Goal: Task Accomplishment & Management: Use online tool/utility

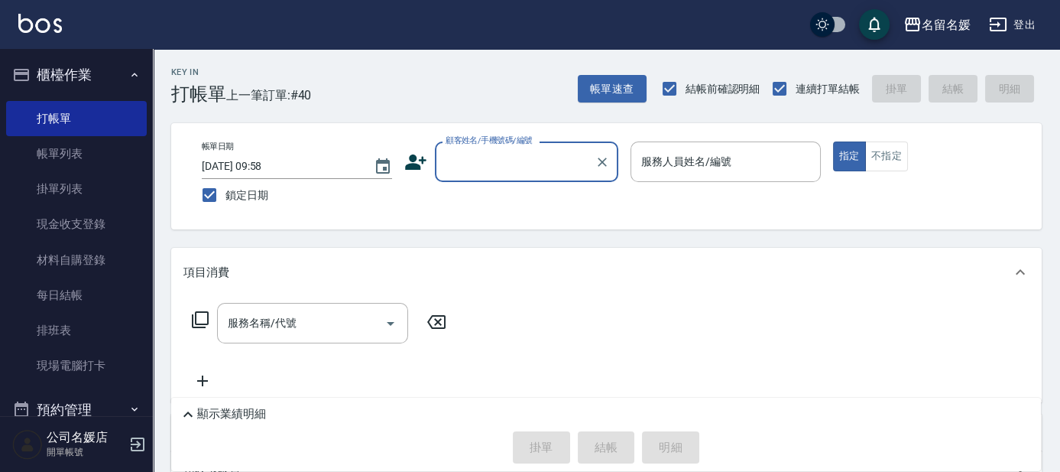
click at [504, 161] on input "顧客姓名/手機號碼/編號" at bounding box center [515, 161] width 147 height 27
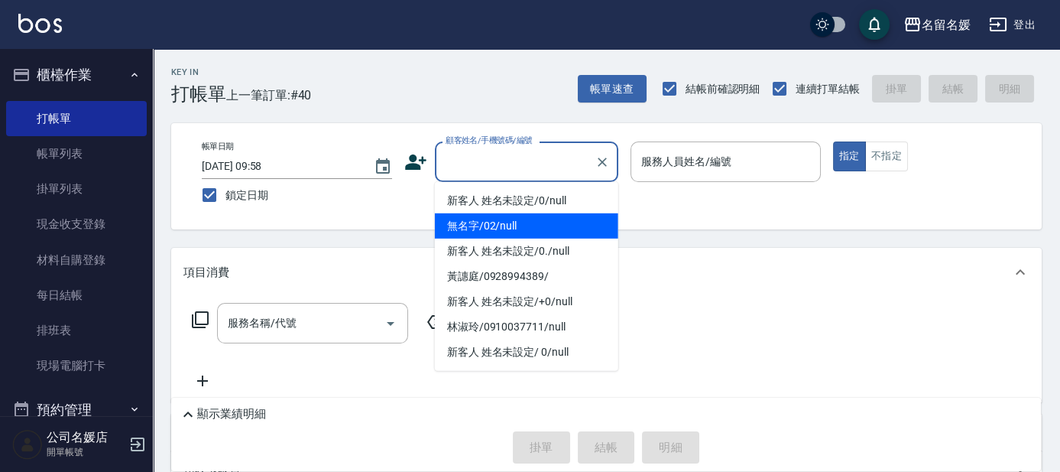
drag, startPoint x: 509, startPoint y: 227, endPoint x: 675, endPoint y: 161, distance: 178.4
click at [523, 216] on li "無名字/02/null" at bounding box center [526, 225] width 183 height 25
click at [675, 161] on label "服務人員姓名/編號" at bounding box center [686, 161] width 90 height 15
click at [675, 161] on input "服務人員姓名/編號" at bounding box center [725, 161] width 177 height 27
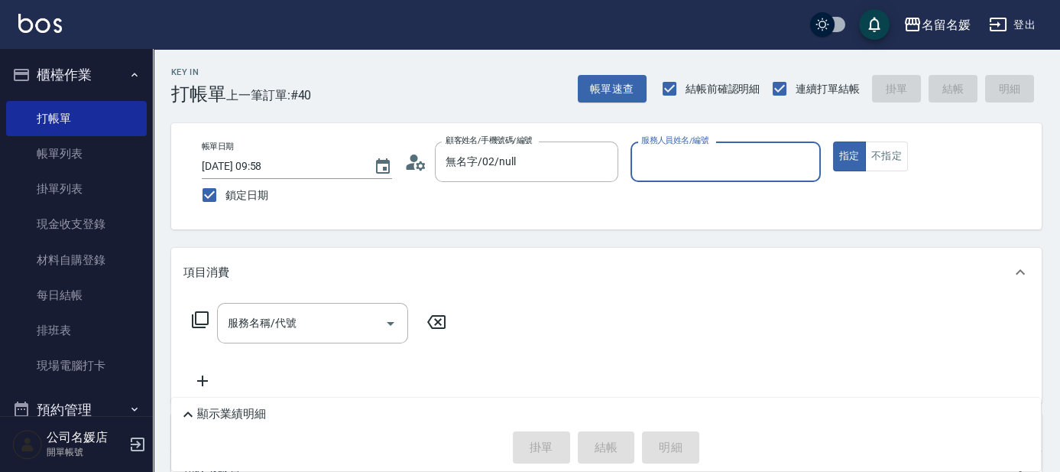
type input "無名字/02/null"
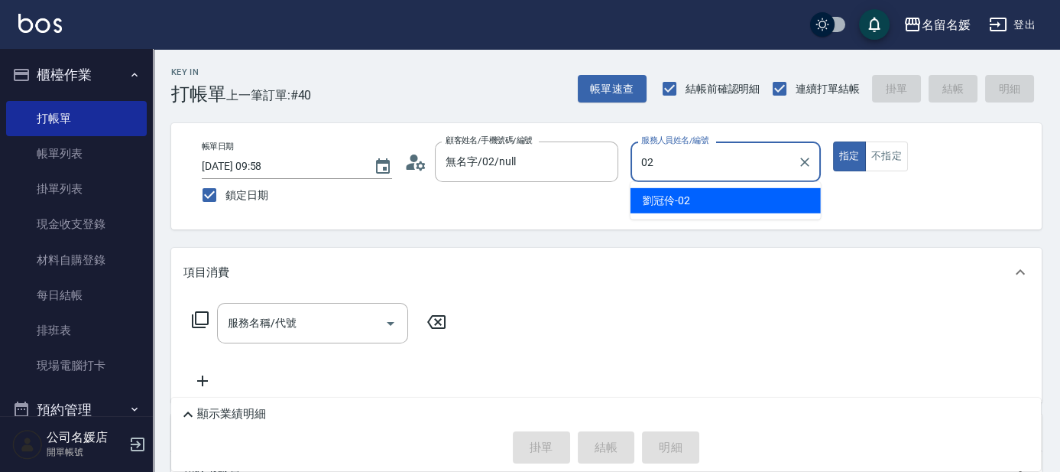
type input "劉冠伶-02"
type button "true"
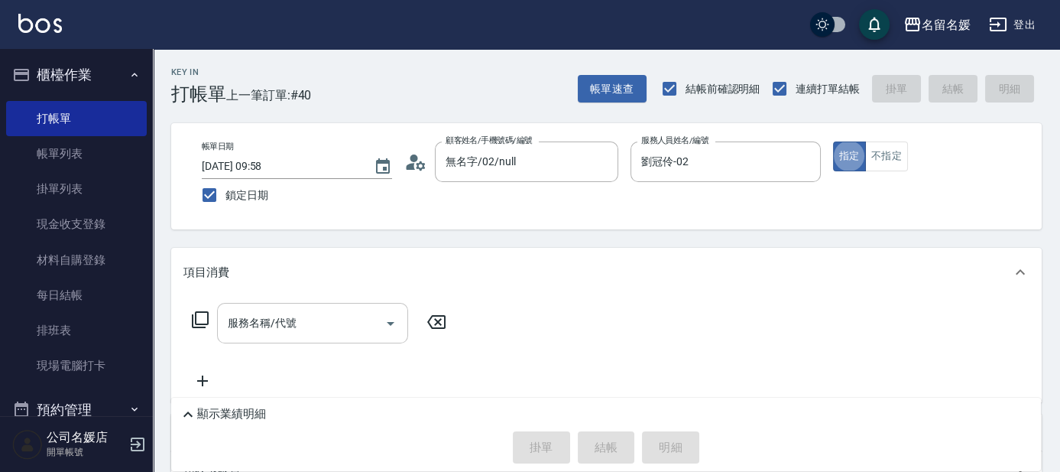
click at [346, 317] on input "服務名稱/代號" at bounding box center [301, 322] width 154 height 27
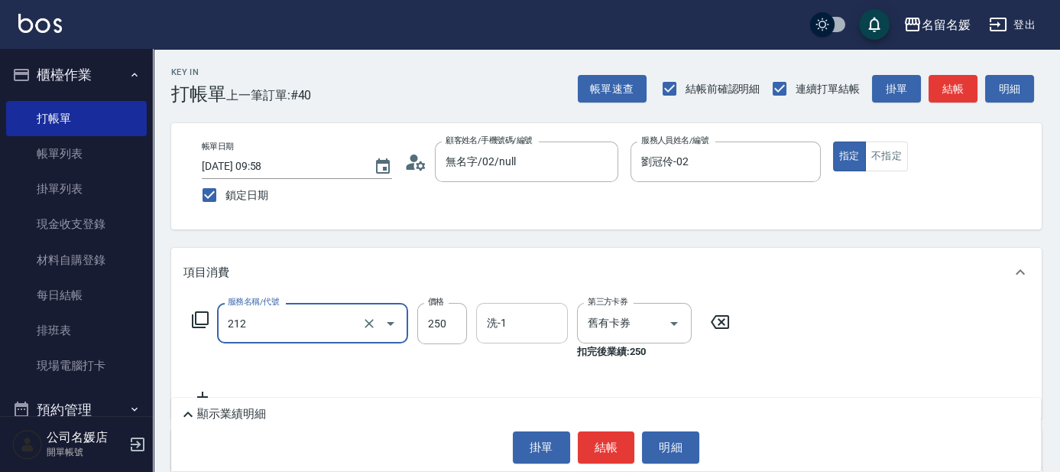
click at [536, 324] on input "洗-1" at bounding box center [522, 322] width 78 height 27
type input "洗髮券-(卡)250(212)"
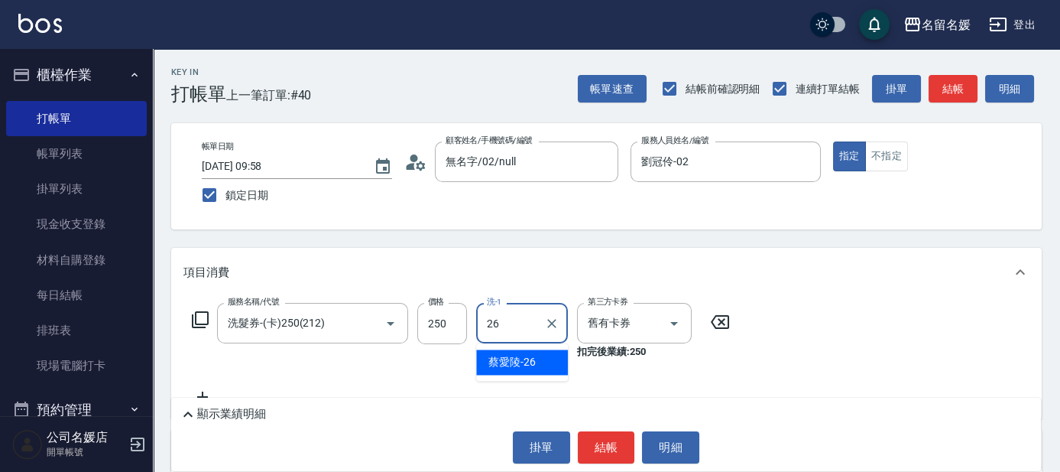
type input "[PERSON_NAME]-26"
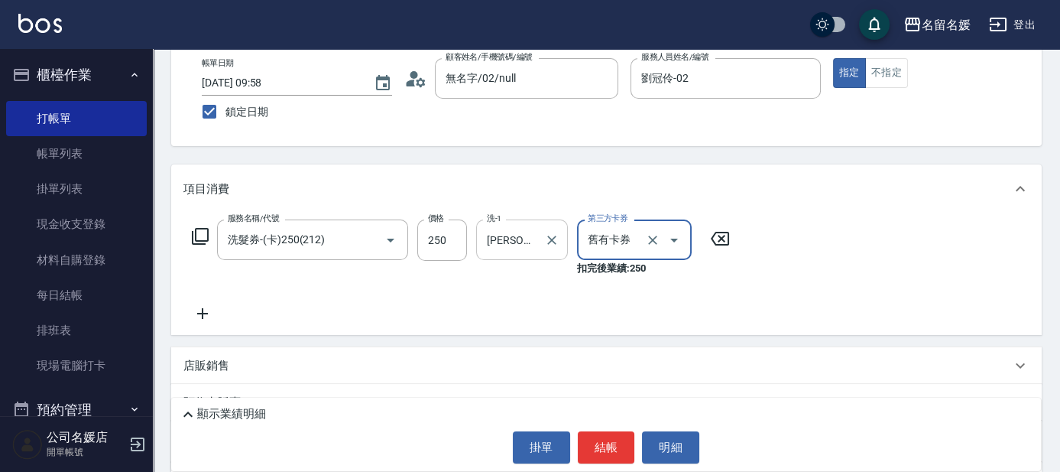
scroll to position [138, 0]
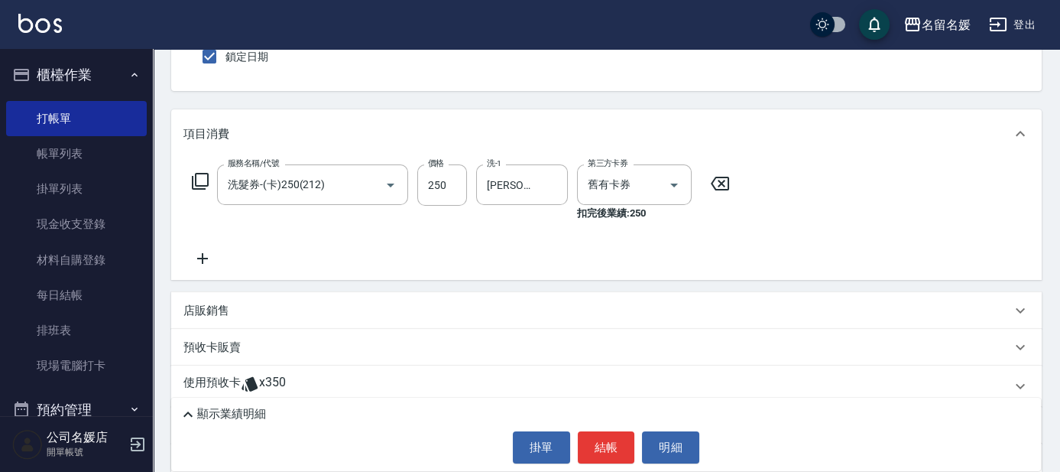
click at [203, 261] on icon at bounding box center [202, 258] width 38 height 18
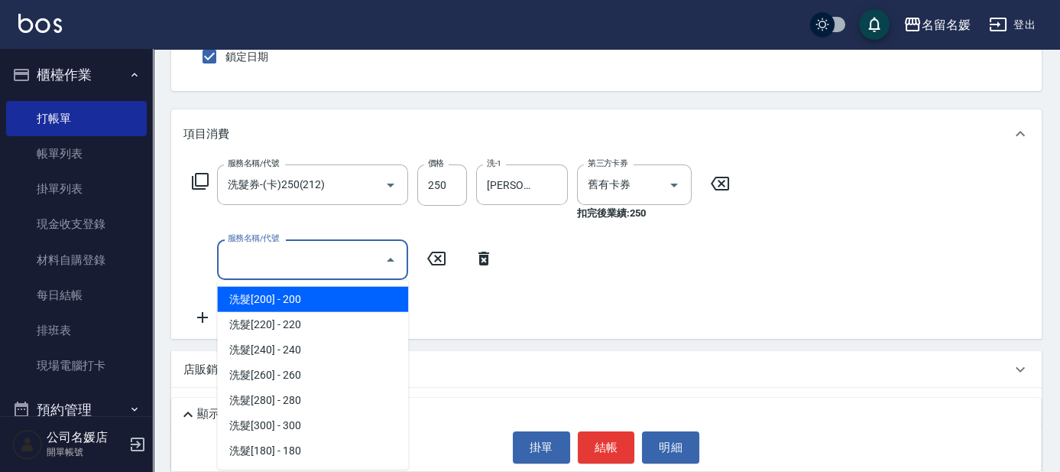
click at [240, 254] on input "服務名稱/代號" at bounding box center [301, 259] width 154 height 27
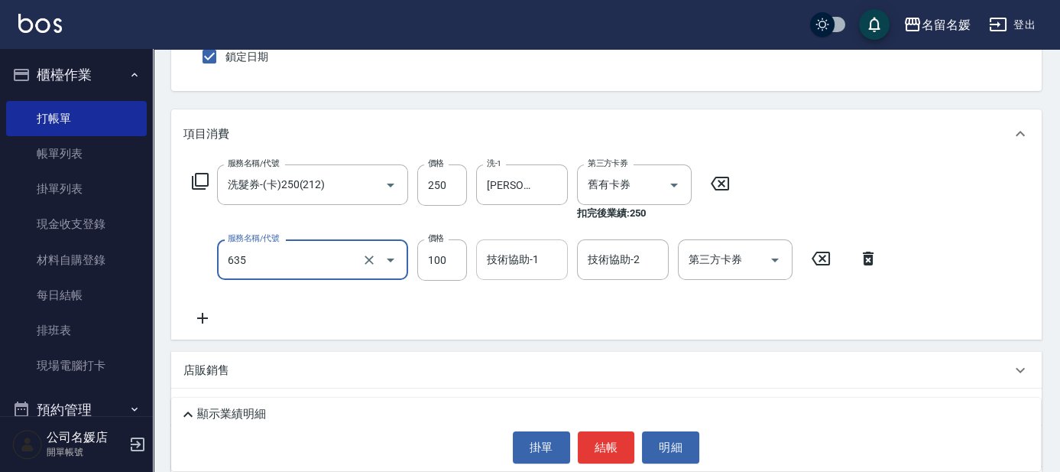
click at [539, 264] on input "技術協助-1" at bounding box center [522, 259] width 78 height 27
type input "[PERSON_NAME].玻酸.晶膜.水療(635)"
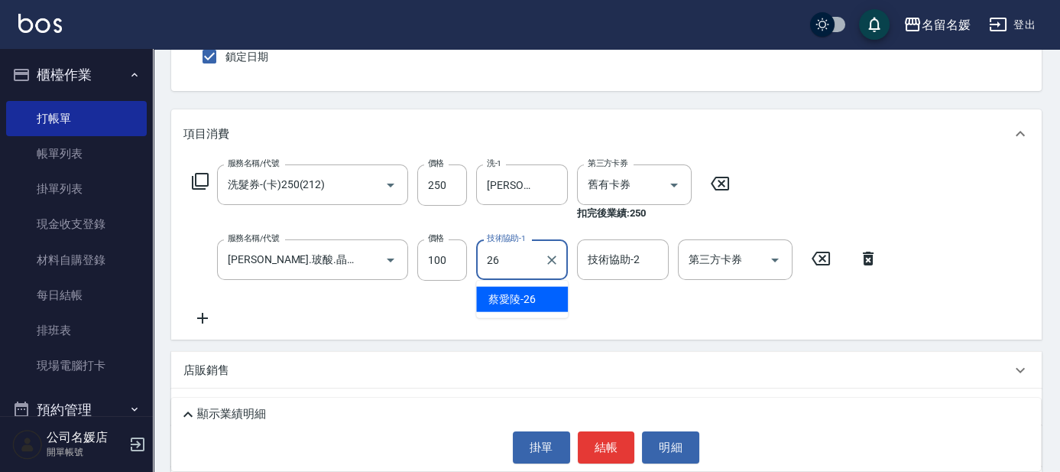
type input "[PERSON_NAME]-26"
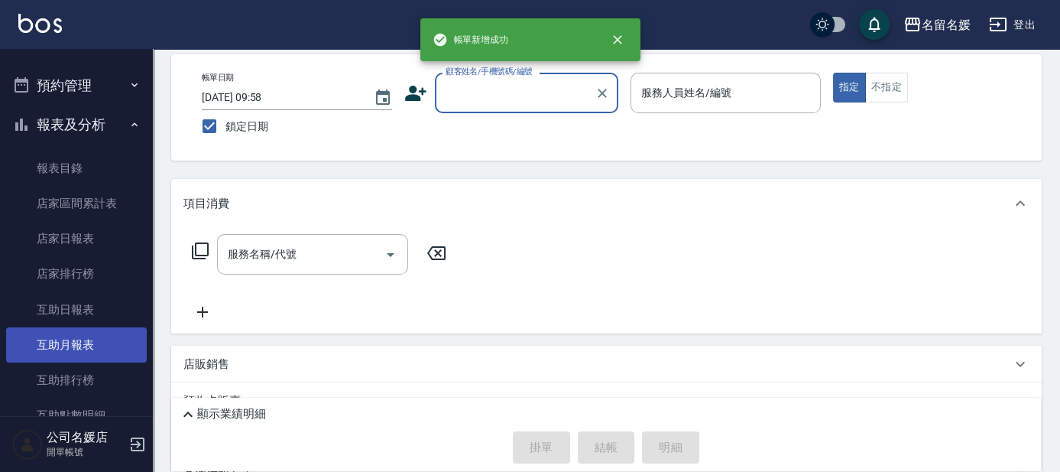
scroll to position [347, 0]
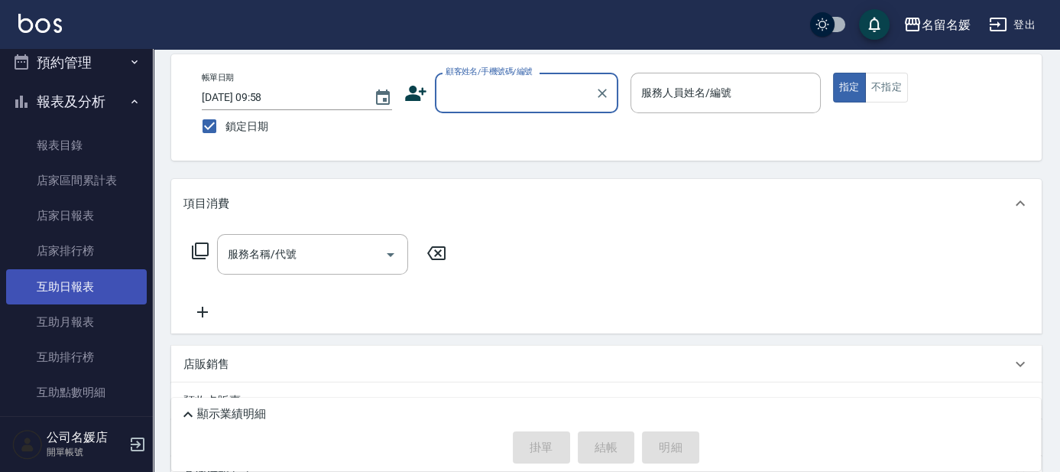
click at [110, 284] on link "互助日報表" at bounding box center [76, 286] width 141 height 35
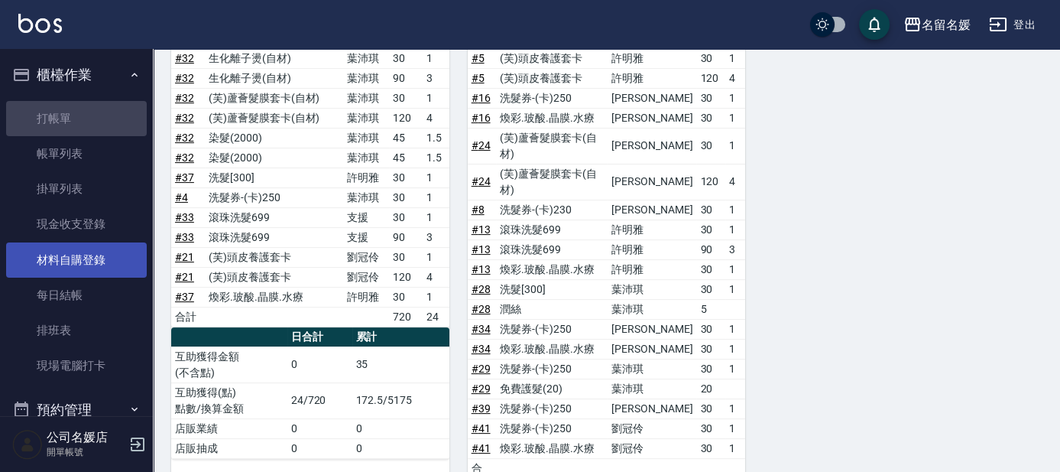
click at [83, 128] on link "打帳單" at bounding box center [76, 118] width 141 height 35
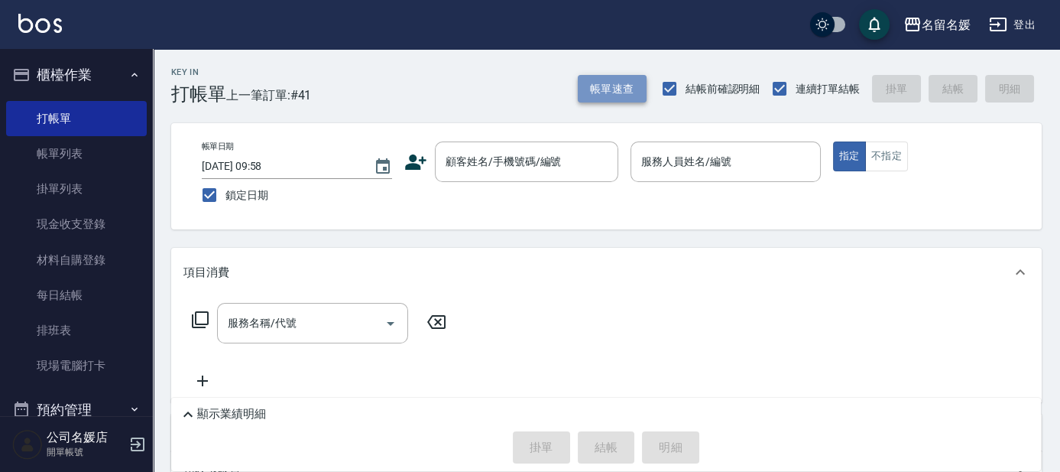
click at [608, 88] on button "帳單速查" at bounding box center [612, 89] width 69 height 28
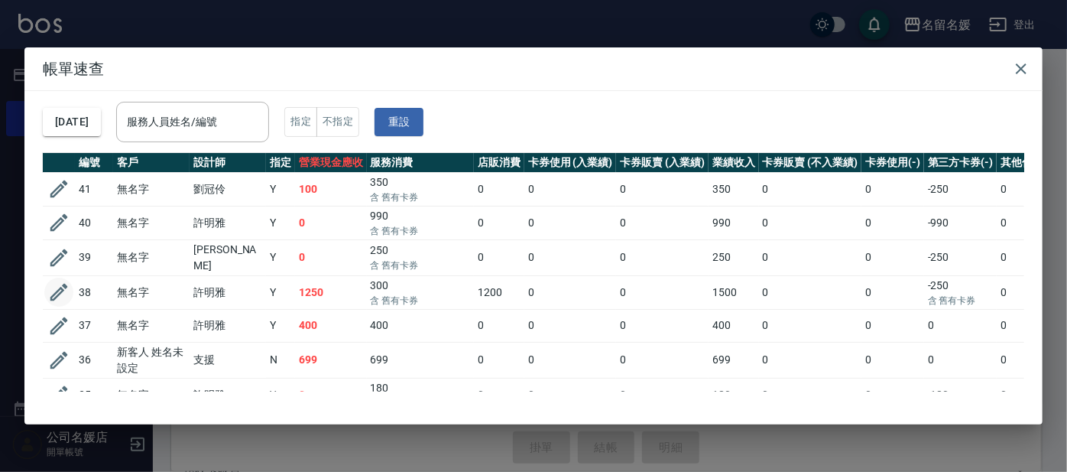
click at [59, 285] on icon "button" at bounding box center [59, 293] width 18 height 18
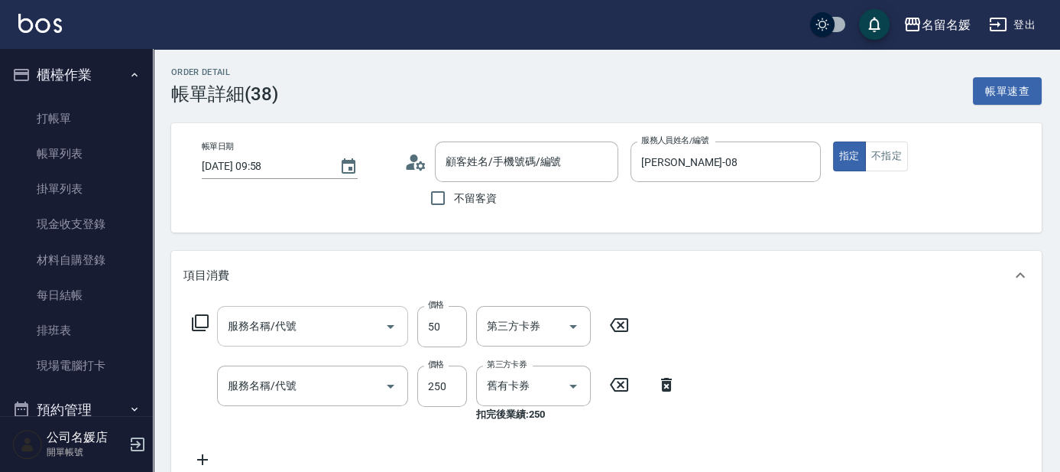
type input "[DATE] 09:58"
type input "[PERSON_NAME]-08"
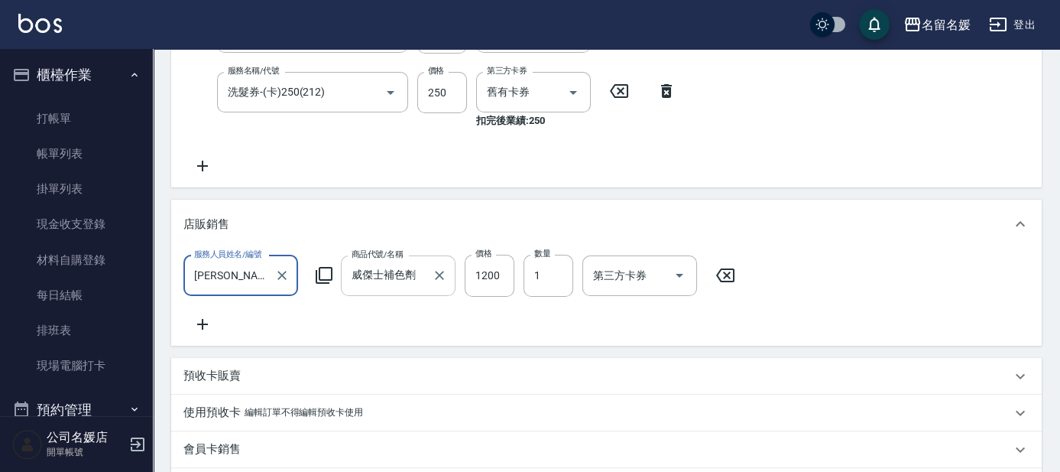
type input "勞水(805)"
type input "洗髮券-(卡)250(212)"
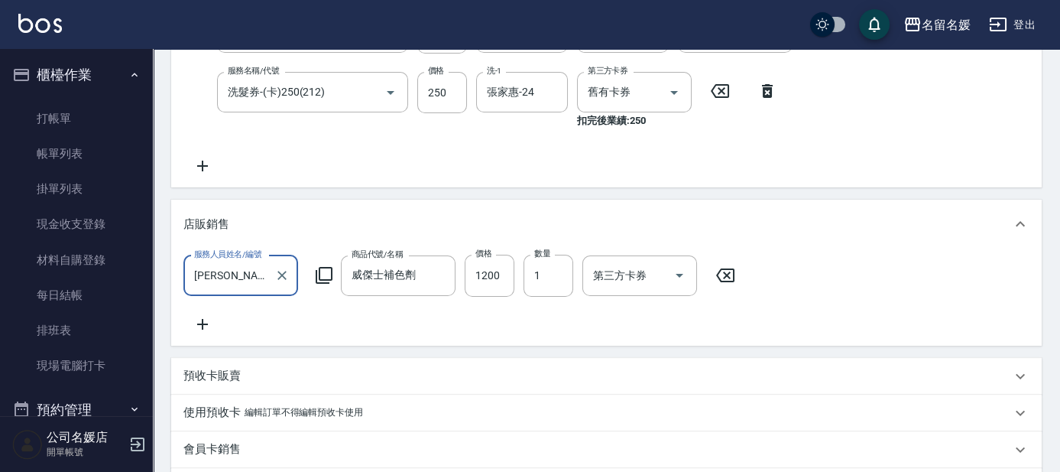
type input "無名字/02/null"
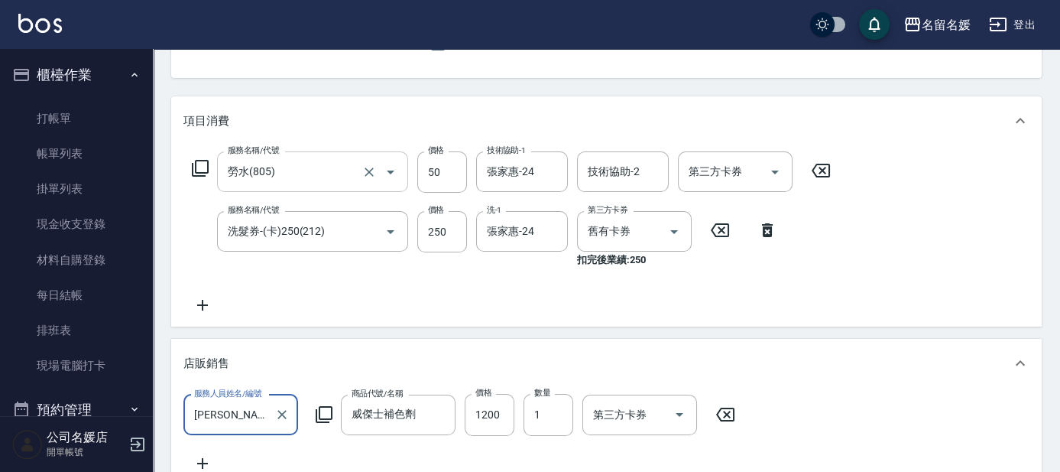
click at [306, 175] on input "勞水(805)" at bounding box center [291, 171] width 134 height 27
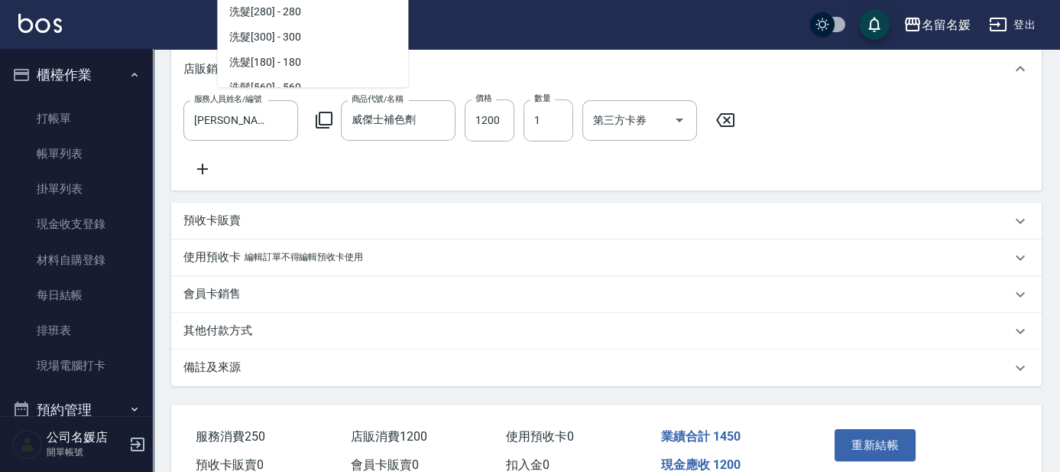
scroll to position [502, 0]
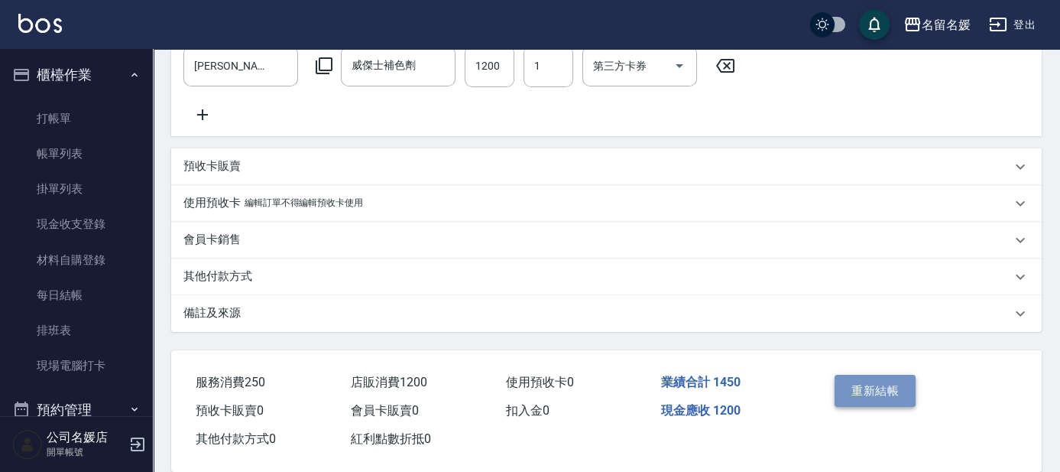
click at [878, 407] on button "重新結帳" at bounding box center [874, 390] width 81 height 32
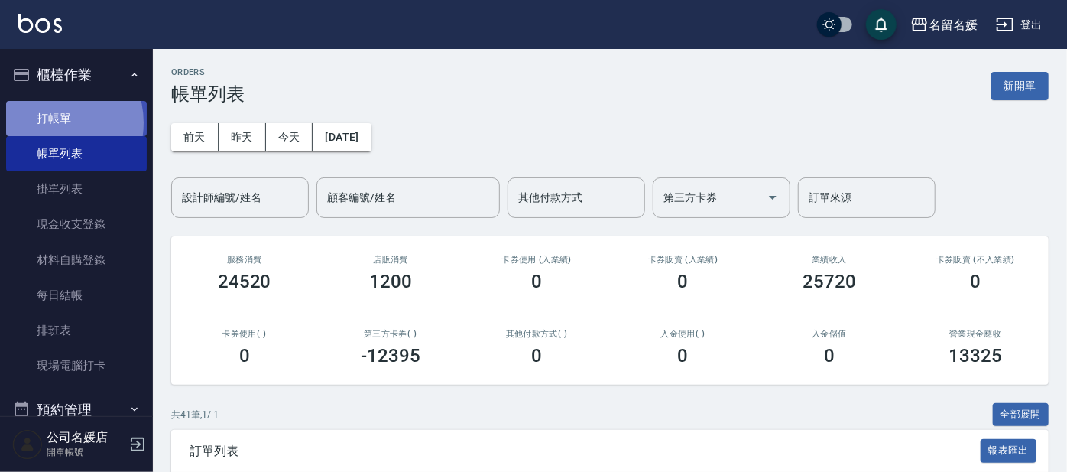
click at [49, 122] on link "打帳單" at bounding box center [76, 118] width 141 height 35
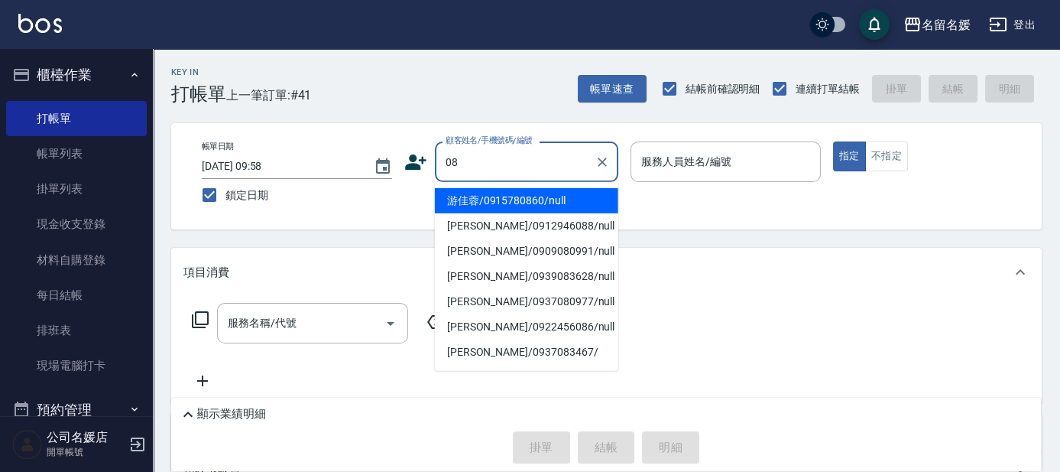
type input "0"
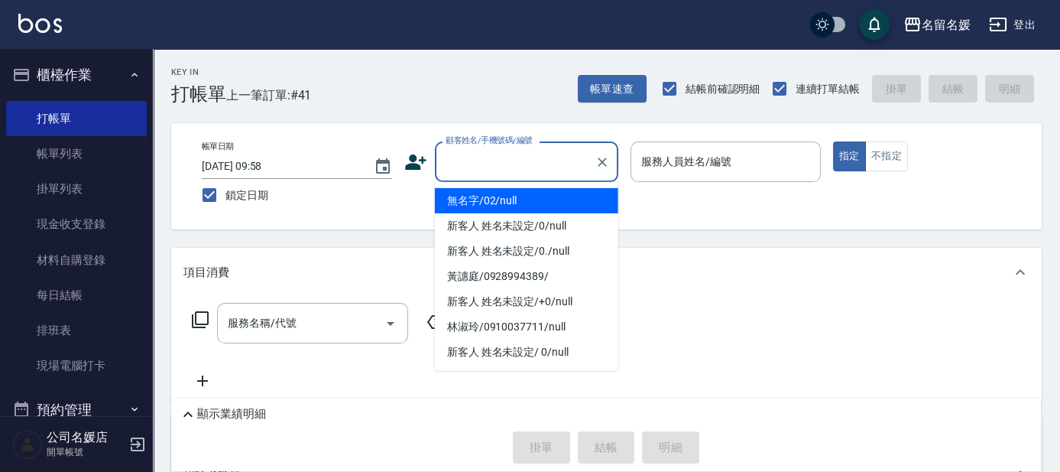
click at [503, 199] on li "無名字/02/null" at bounding box center [526, 200] width 183 height 25
type input "無名字/02/null"
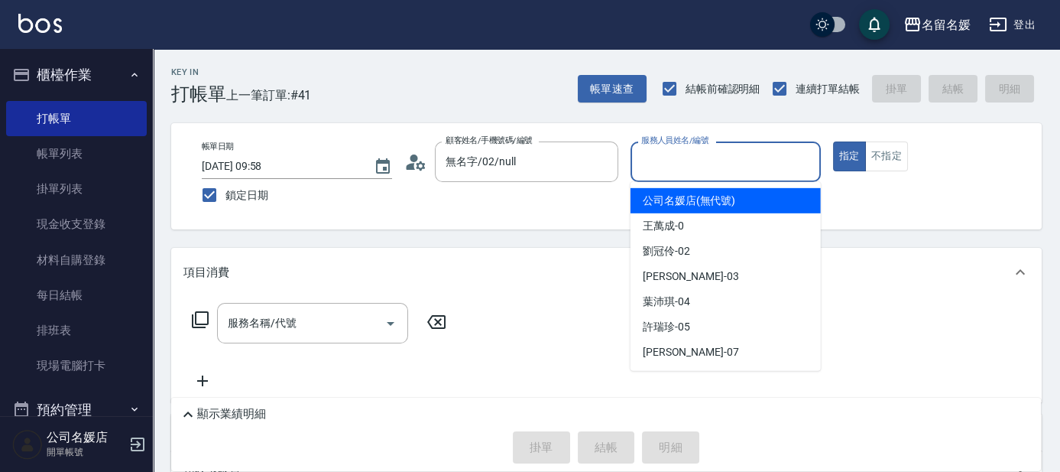
click at [699, 166] on input "服務人員姓名/編號" at bounding box center [725, 161] width 177 height 27
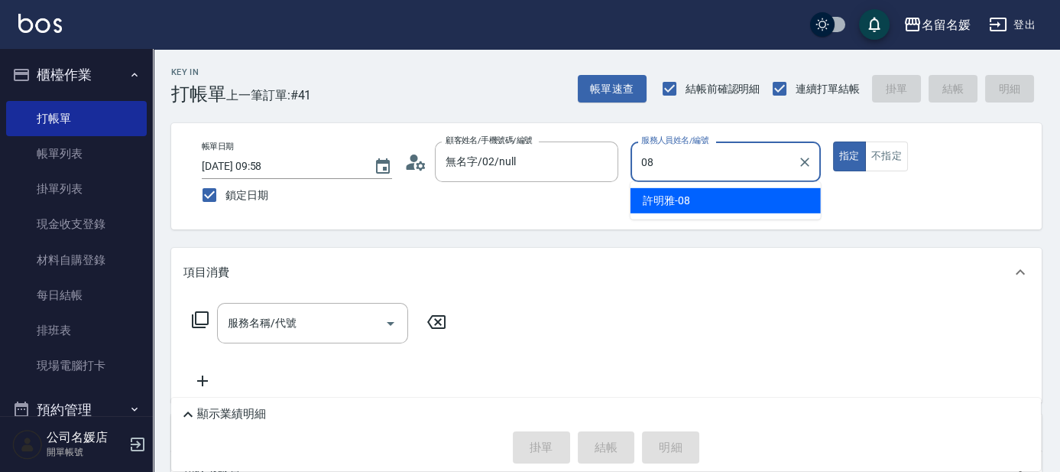
click at [668, 199] on span "[PERSON_NAME]-08" at bounding box center [666, 201] width 47 height 16
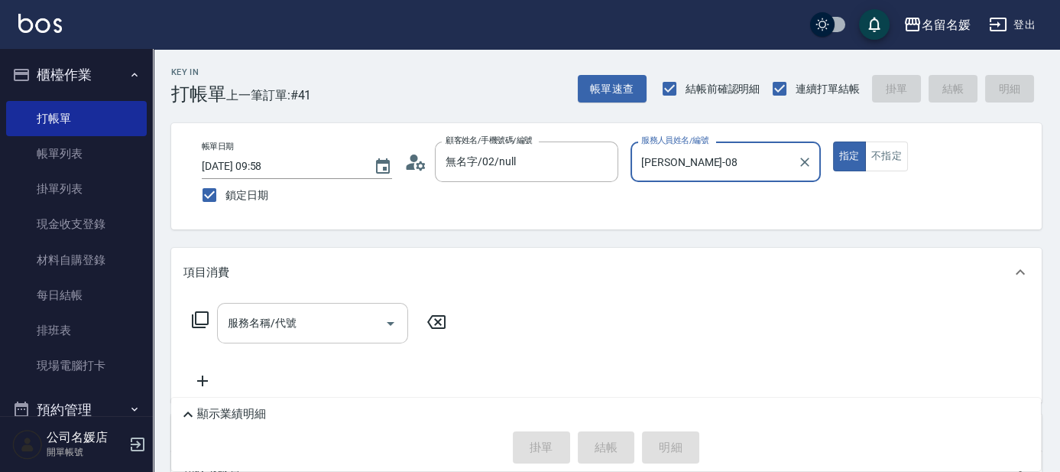
type input "[PERSON_NAME]-08"
click at [327, 318] on input "服務名稱/代號" at bounding box center [301, 322] width 154 height 27
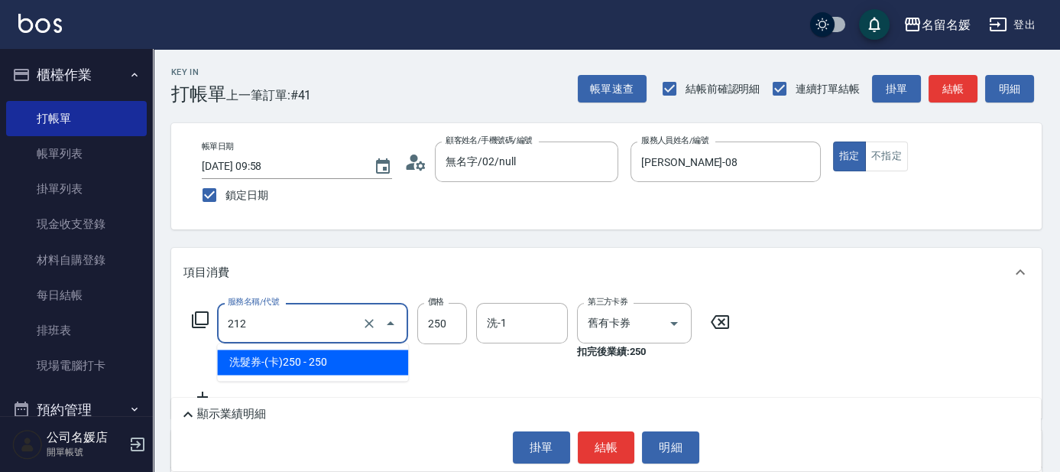
drag, startPoint x: 331, startPoint y: 324, endPoint x: 333, endPoint y: 356, distance: 32.2
click at [331, 324] on input "212" at bounding box center [291, 322] width 134 height 27
drag, startPoint x: 334, startPoint y: 359, endPoint x: 344, endPoint y: 361, distance: 10.1
click at [335, 360] on span "洗髮券-(卡)250 - 250" at bounding box center [312, 361] width 191 height 25
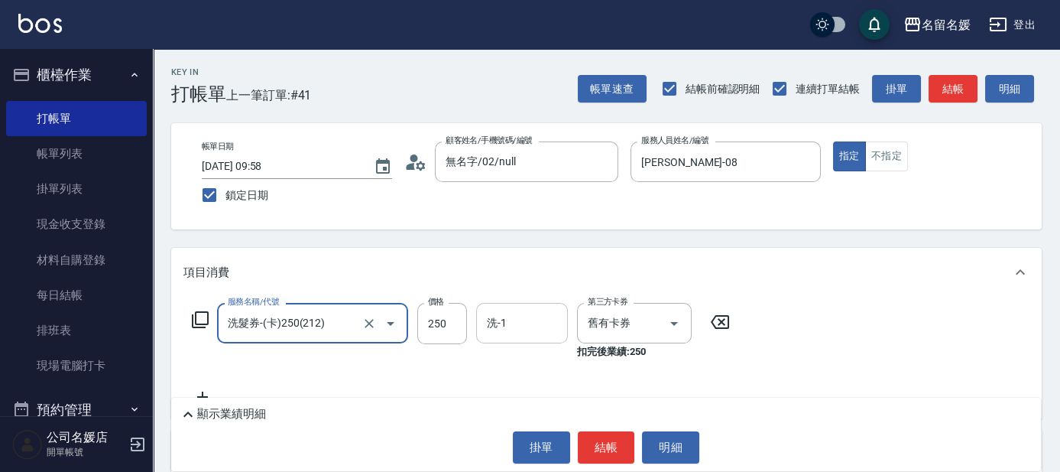
type input "洗髮券-(卡)250(212)"
click at [525, 322] on input "洗-1" at bounding box center [522, 322] width 78 height 27
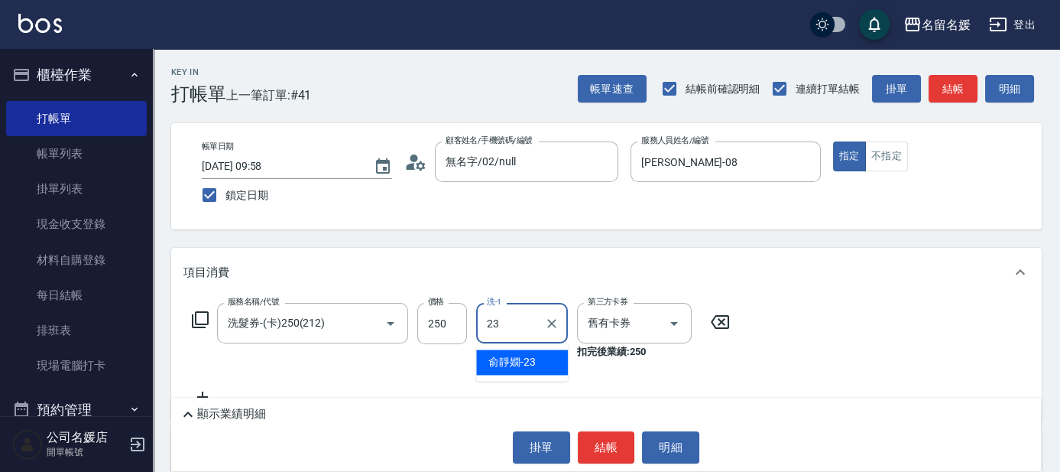
click at [540, 358] on div "[PERSON_NAME]-23" at bounding box center [522, 361] width 92 height 25
type input "[PERSON_NAME]-23"
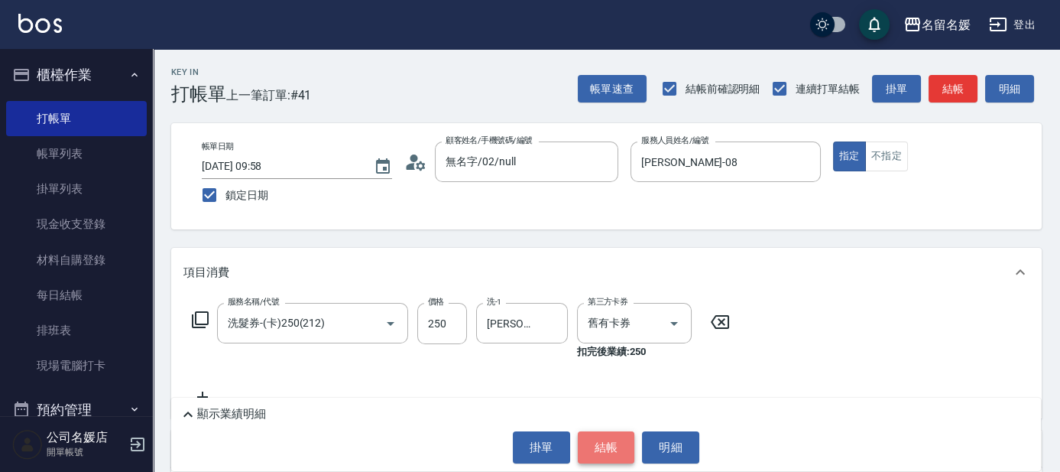
click at [611, 442] on button "結帳" at bounding box center [606, 447] width 57 height 32
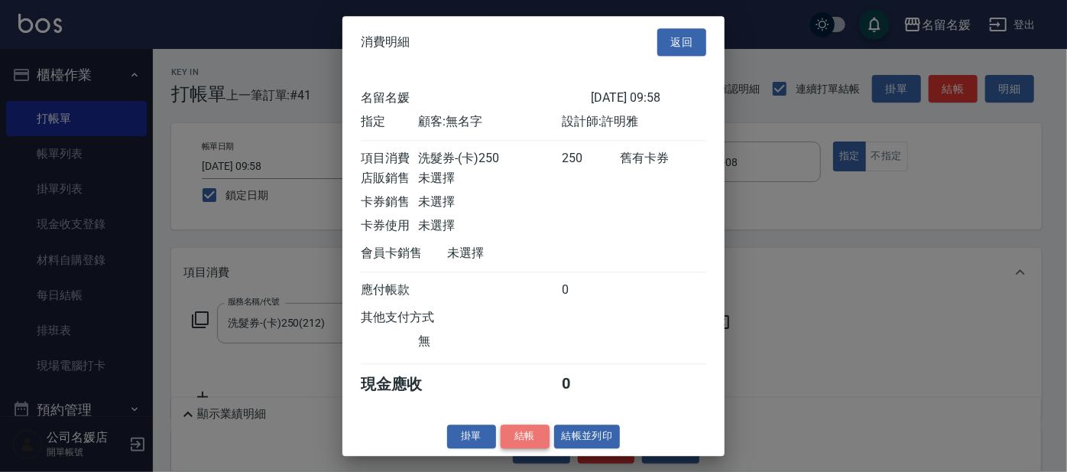
click at [527, 440] on button "結帳" at bounding box center [525, 436] width 49 height 24
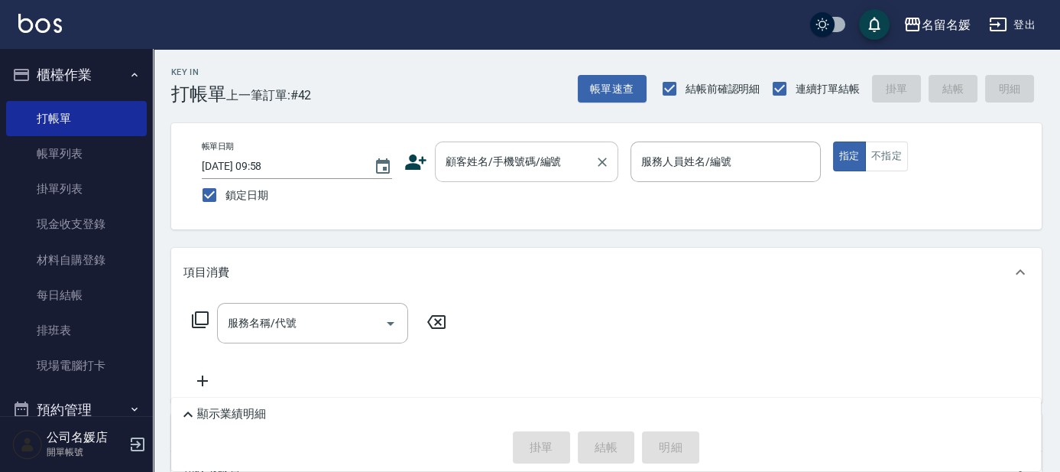
drag, startPoint x: 521, startPoint y: 188, endPoint x: 522, endPoint y: 177, distance: 10.7
click at [522, 182] on div "帳單日期 [DATE] 09:58 鎖定日期 顧客姓名/手機號碼/編號 顧客姓名/手機號碼/編號 服務人員姓名/編號 服務人員姓名/編號 指定 不指定" at bounding box center [607, 176] width 834 height 70
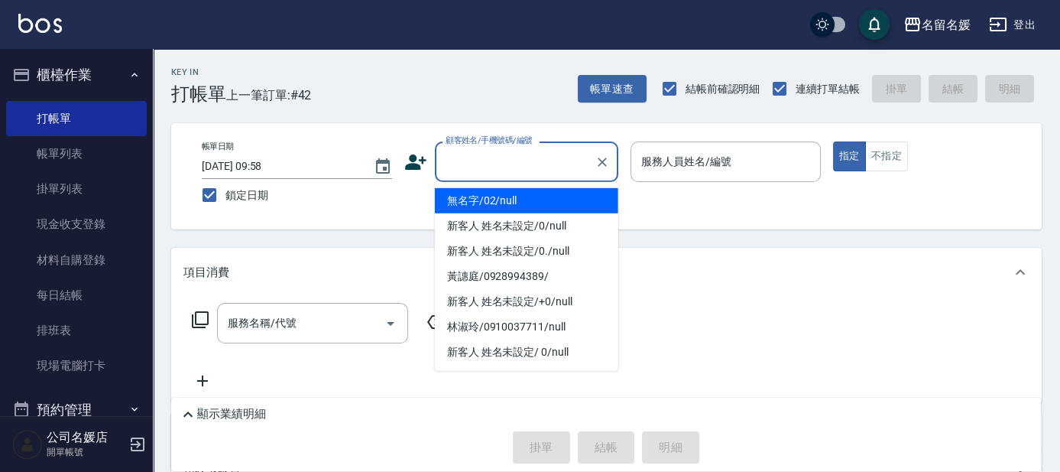
click at [507, 158] on div "顧客姓名/手機號碼/編號 顧客姓名/手機號碼/編號" at bounding box center [526, 161] width 183 height 41
type input "03"
type input "無名字/02/null"
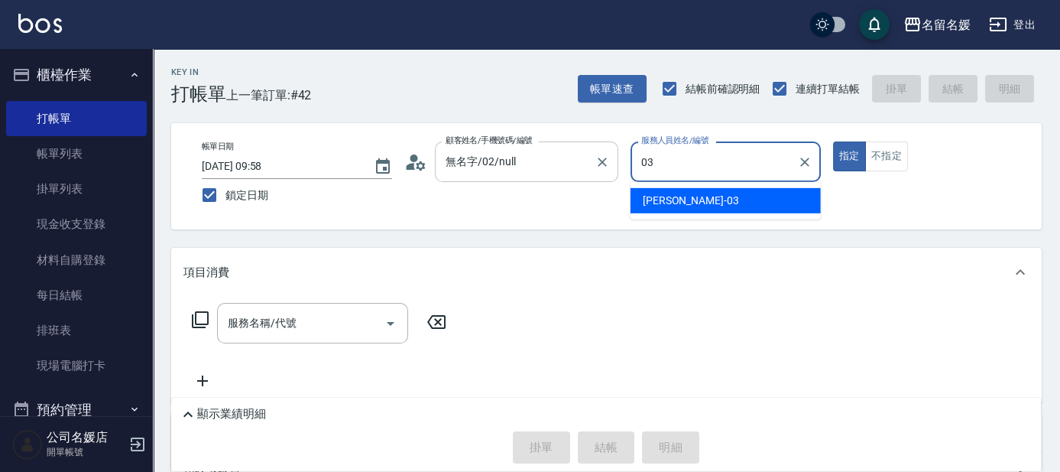
type input "03"
type button "true"
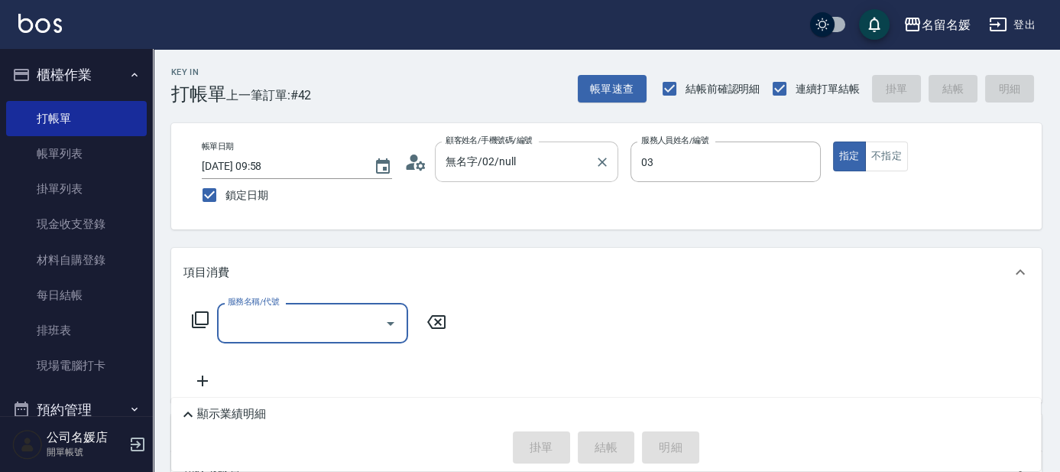
type input "[PERSON_NAME]-03"
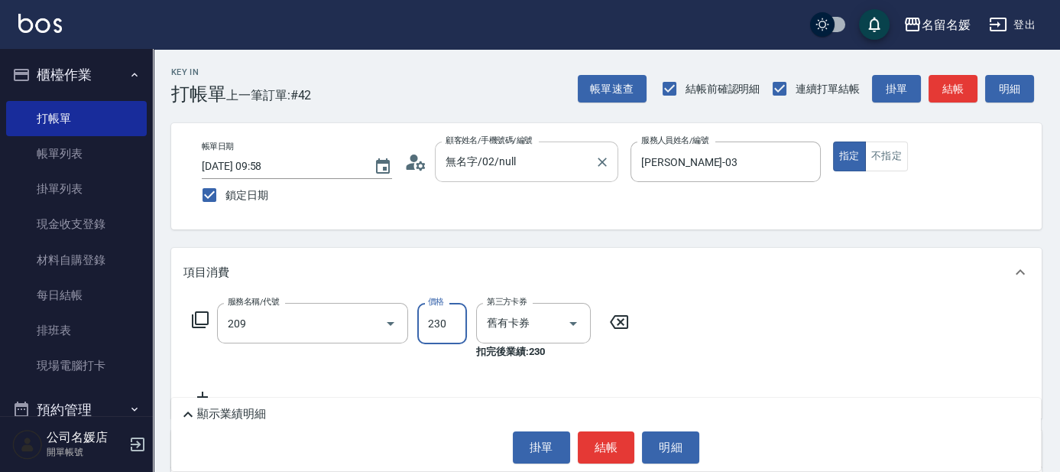
type input "洗髮券-(卡)230(209)"
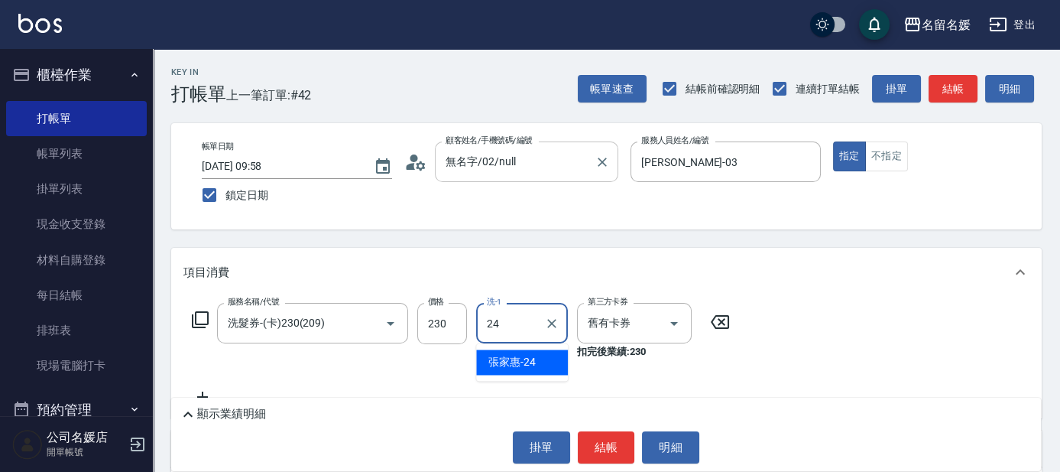
type input "張家惠-24"
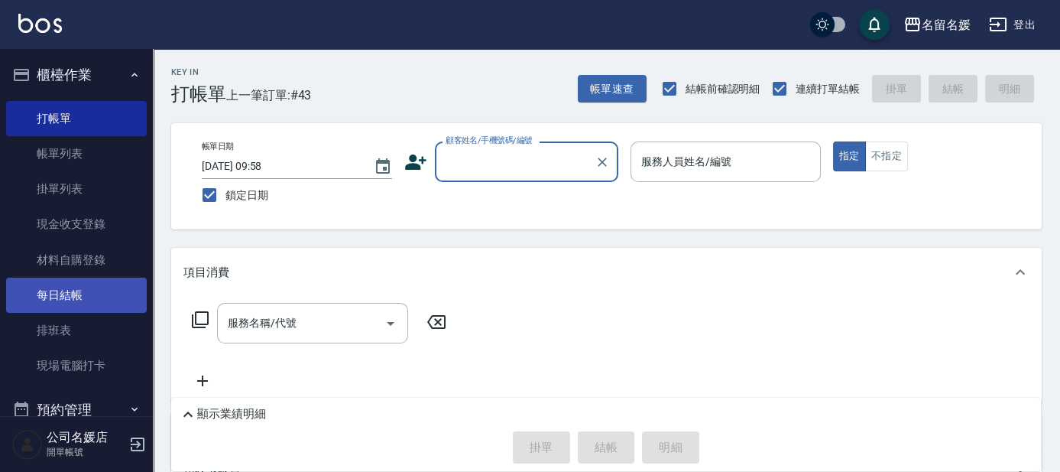
click at [112, 290] on link "每日結帳" at bounding box center [76, 294] width 141 height 35
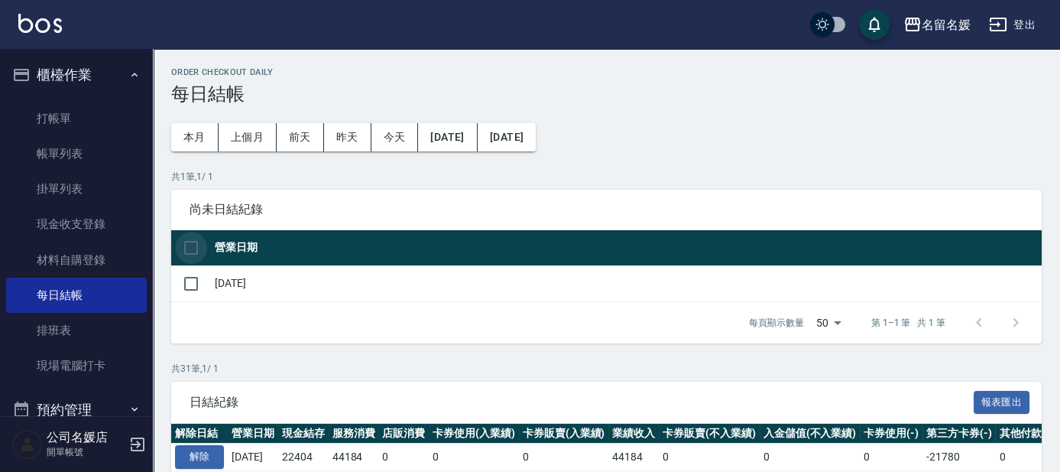
click at [191, 248] on input "checkbox" at bounding box center [191, 248] width 32 height 32
checkbox input "true"
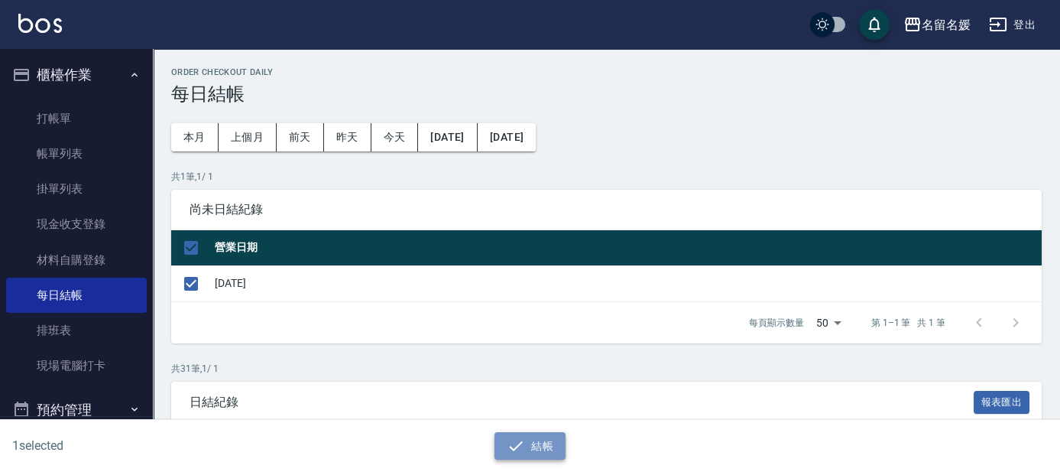
click at [552, 438] on button "結帳" at bounding box center [529, 446] width 71 height 28
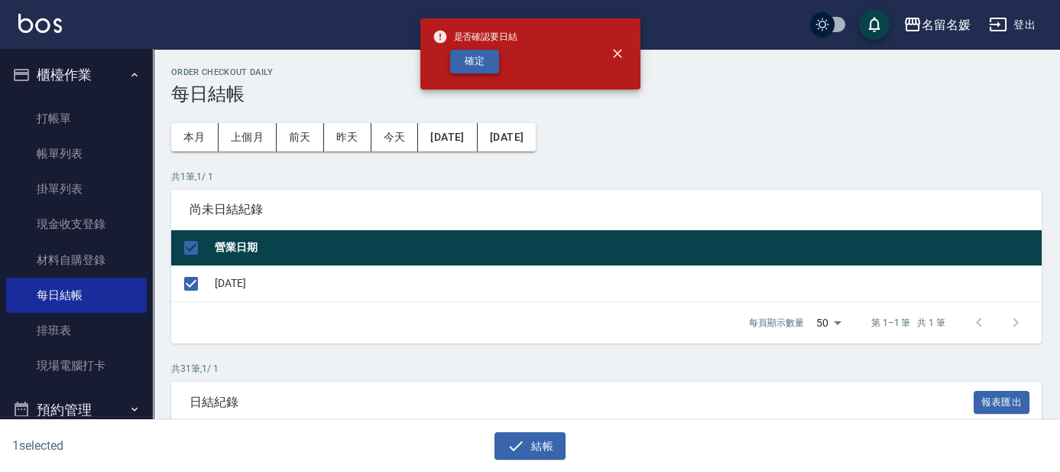
click at [484, 61] on button "確定" at bounding box center [474, 62] width 49 height 24
checkbox input "false"
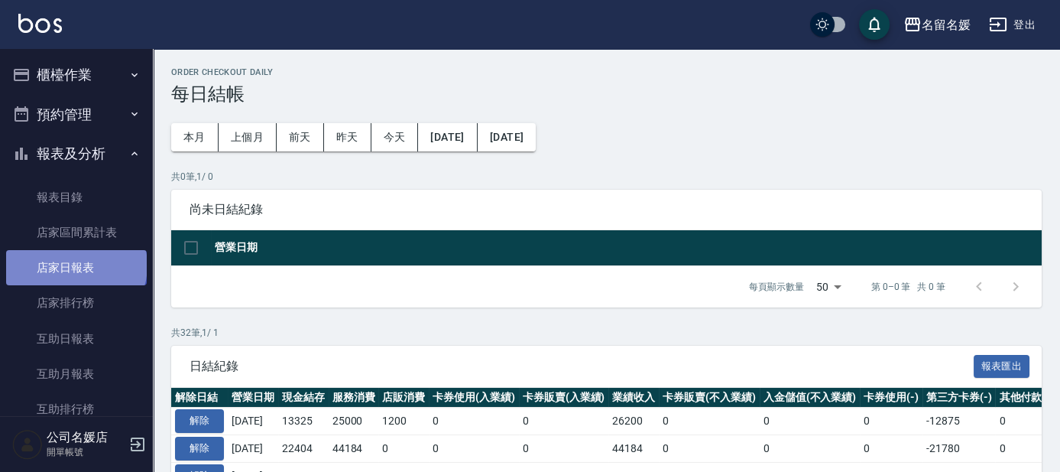
click at [75, 265] on link "店家日報表" at bounding box center [76, 267] width 141 height 35
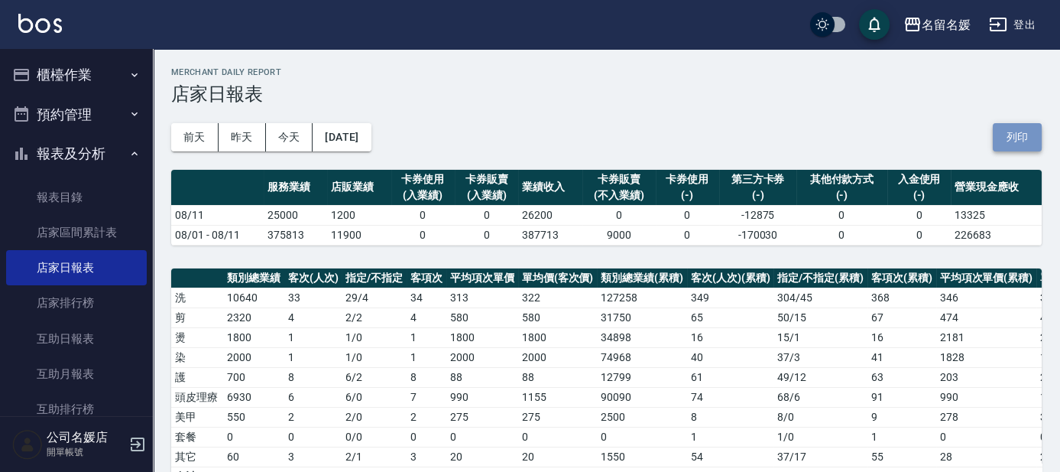
click at [1022, 137] on button "列印" at bounding box center [1017, 137] width 49 height 28
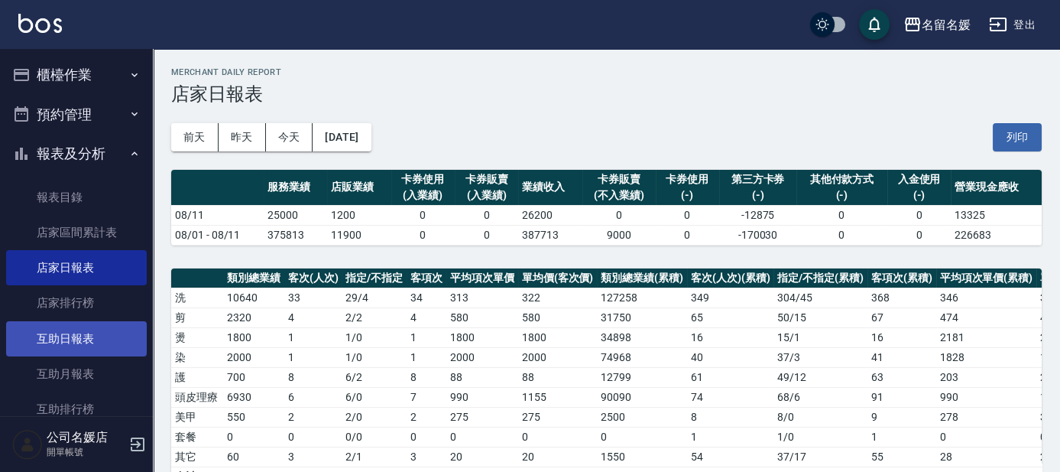
click at [76, 334] on link "互助日報表" at bounding box center [76, 338] width 141 height 35
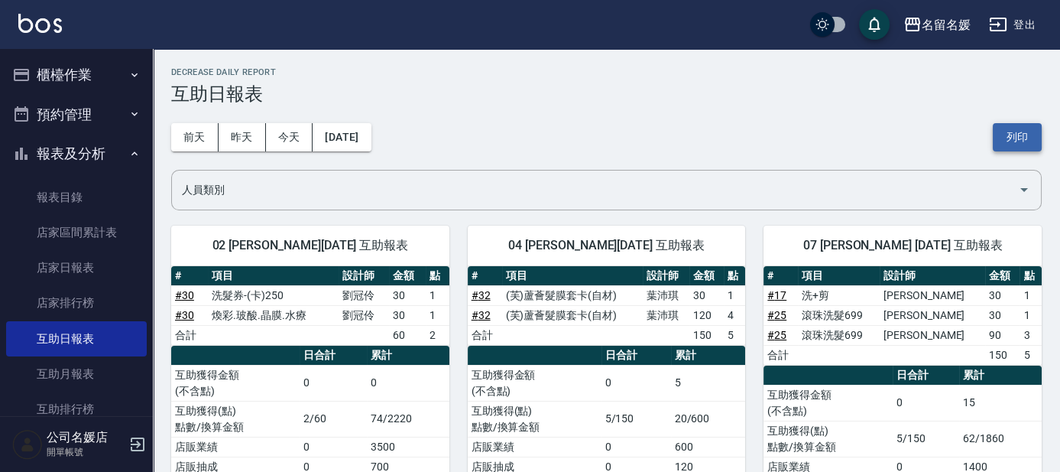
click at [1011, 137] on button "列印" at bounding box center [1017, 137] width 49 height 28
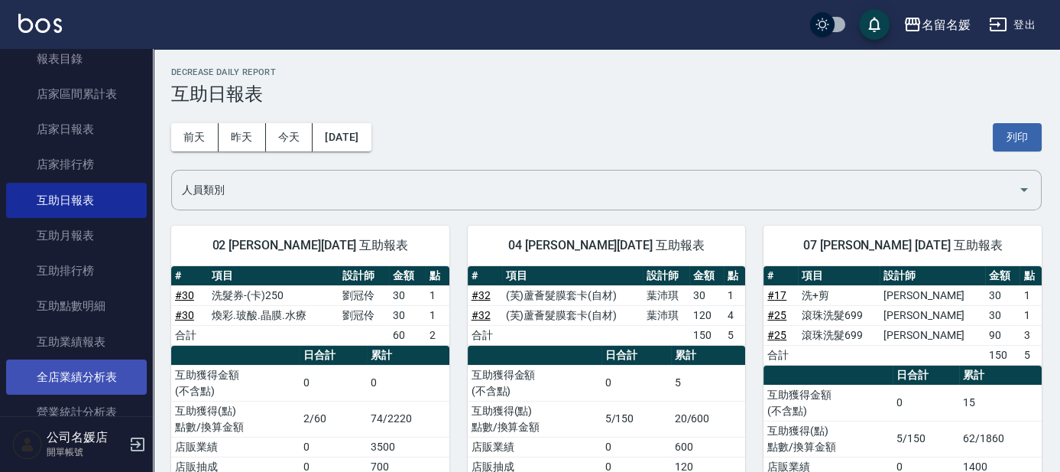
scroll to position [277, 0]
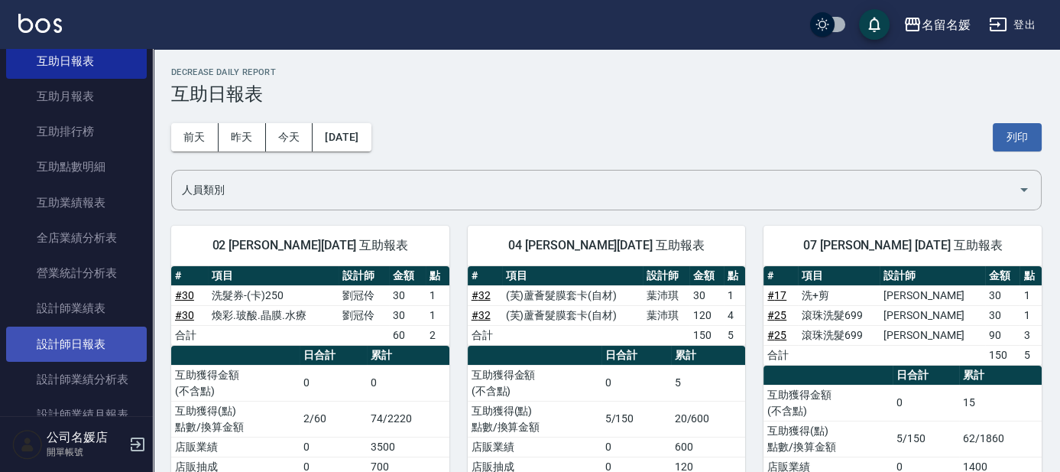
click at [83, 345] on link "設計師日報表" at bounding box center [76, 343] width 141 height 35
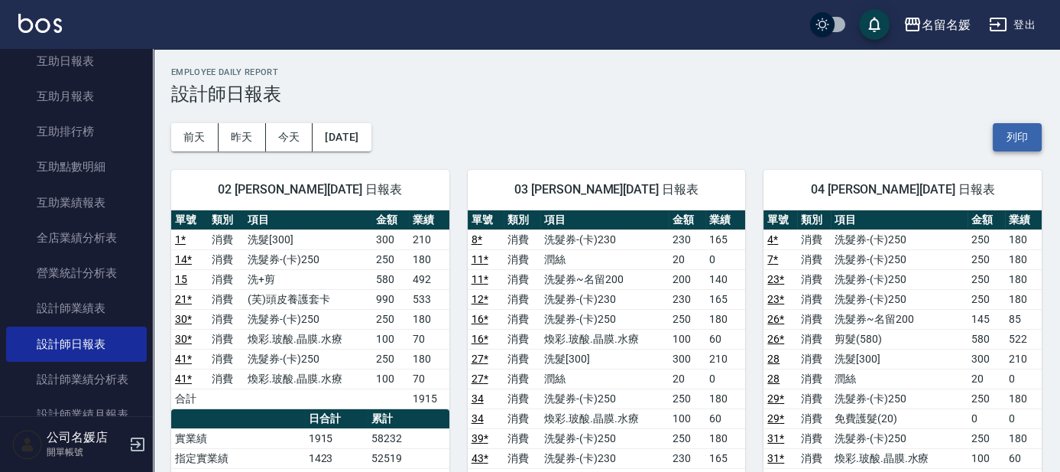
click at [1019, 138] on button "列印" at bounding box center [1017, 137] width 49 height 28
